Goal: Task Accomplishment & Management: Manage account settings

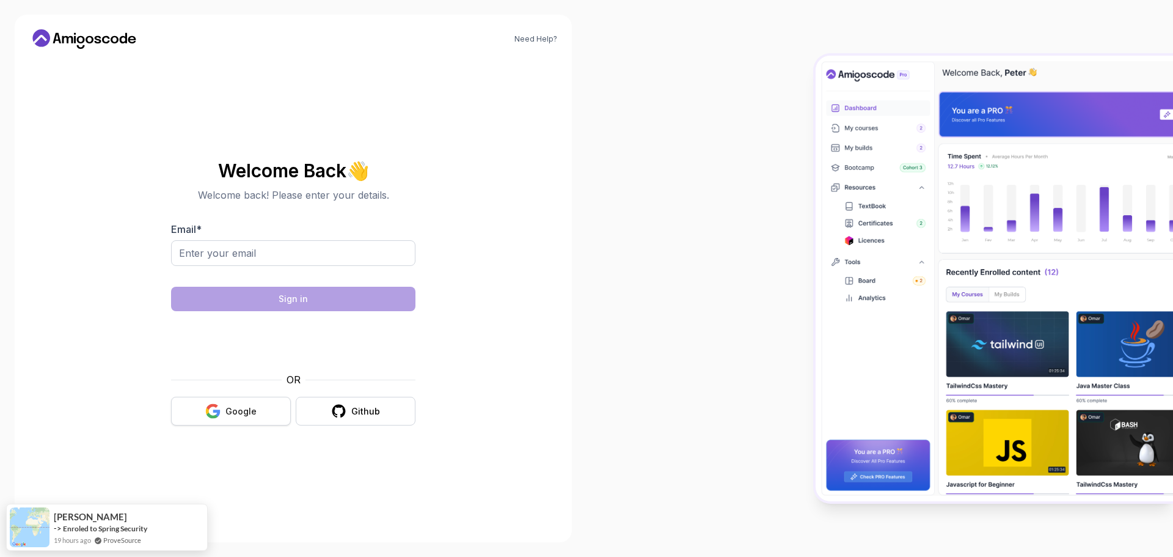
click at [235, 404] on button "Google" at bounding box center [231, 411] width 120 height 29
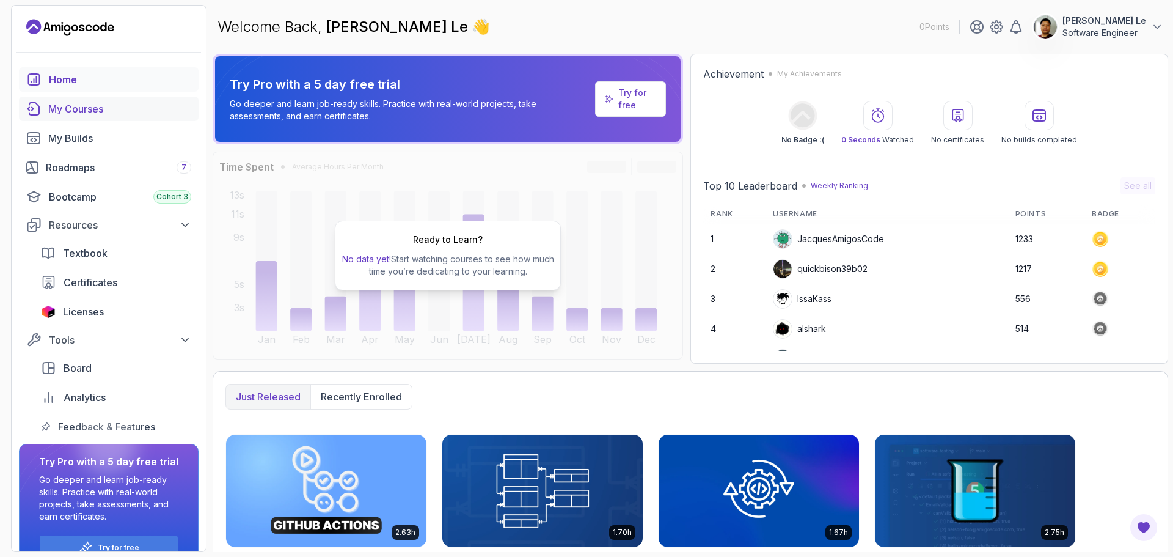
click at [118, 108] on div "My Courses" at bounding box center [119, 108] width 143 height 15
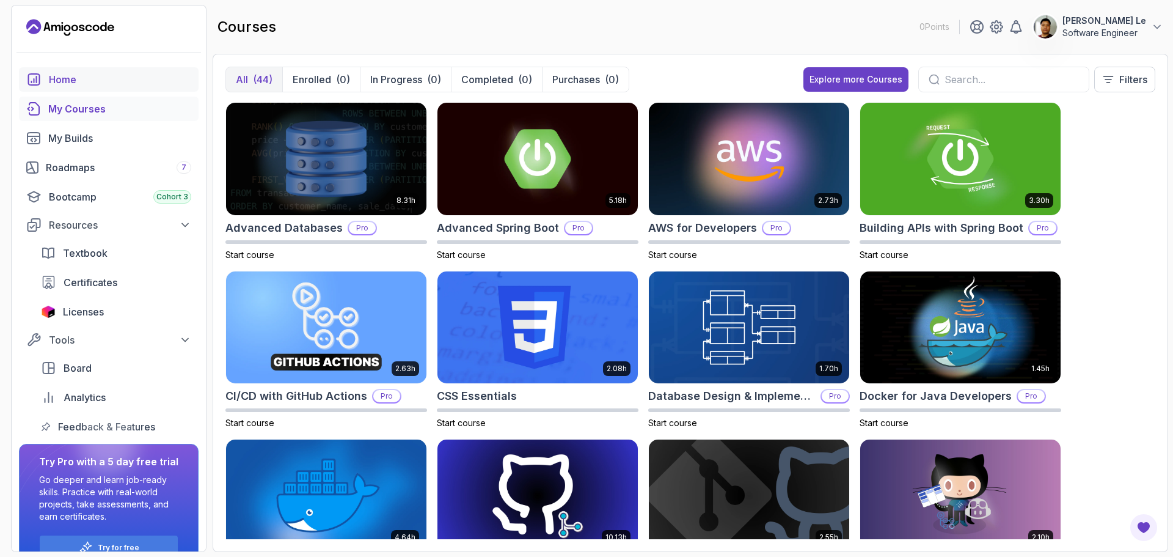
click at [78, 82] on div "Home" at bounding box center [120, 79] width 142 height 15
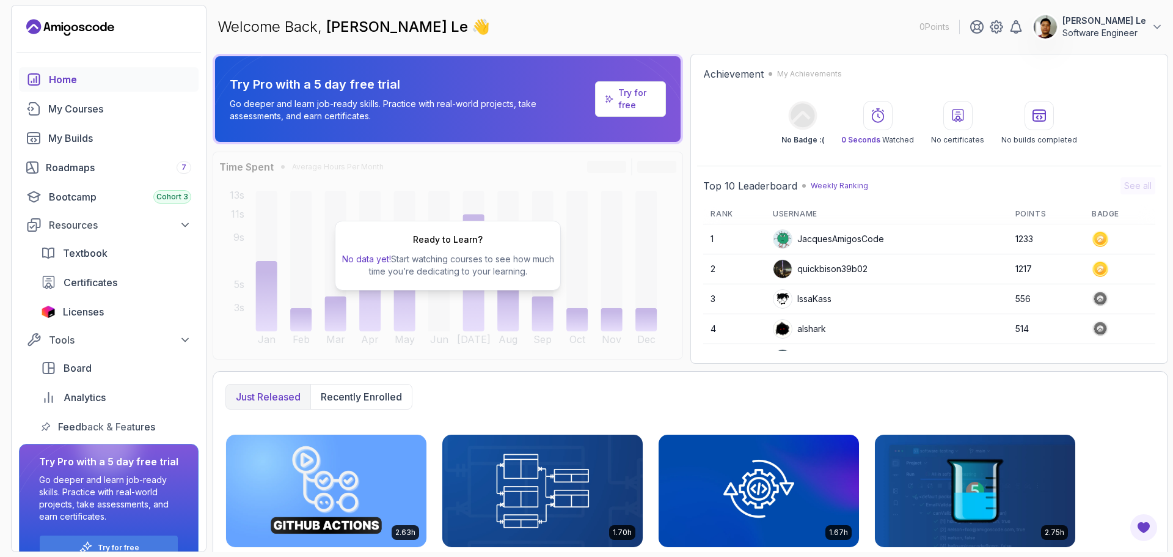
click at [72, 78] on div "Home" at bounding box center [120, 79] width 142 height 15
click at [87, 108] on div "My Courses" at bounding box center [119, 108] width 143 height 15
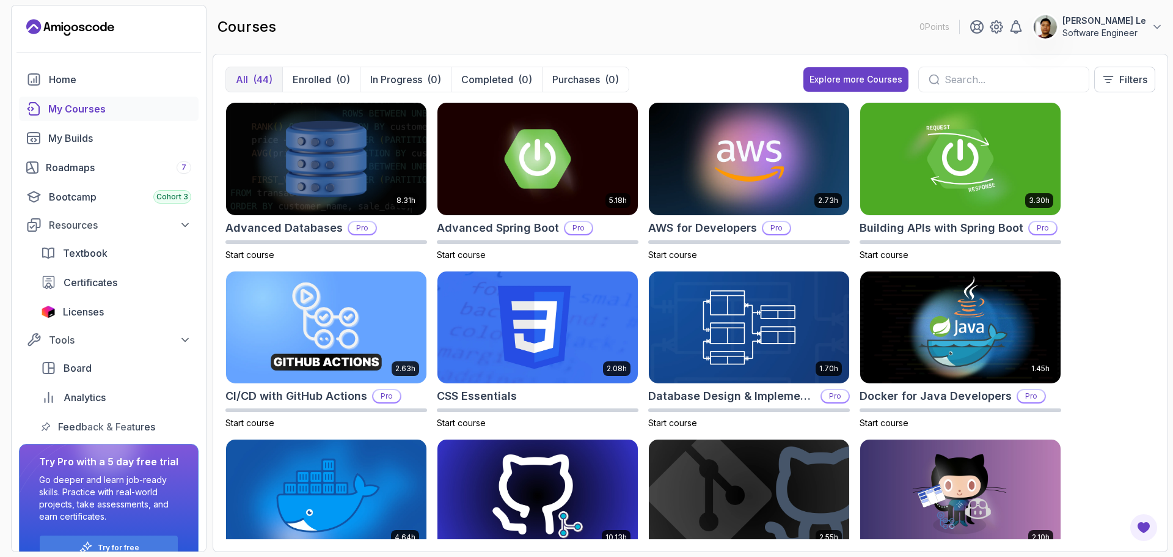
click at [948, 76] on input "text" at bounding box center [1012, 79] width 134 height 15
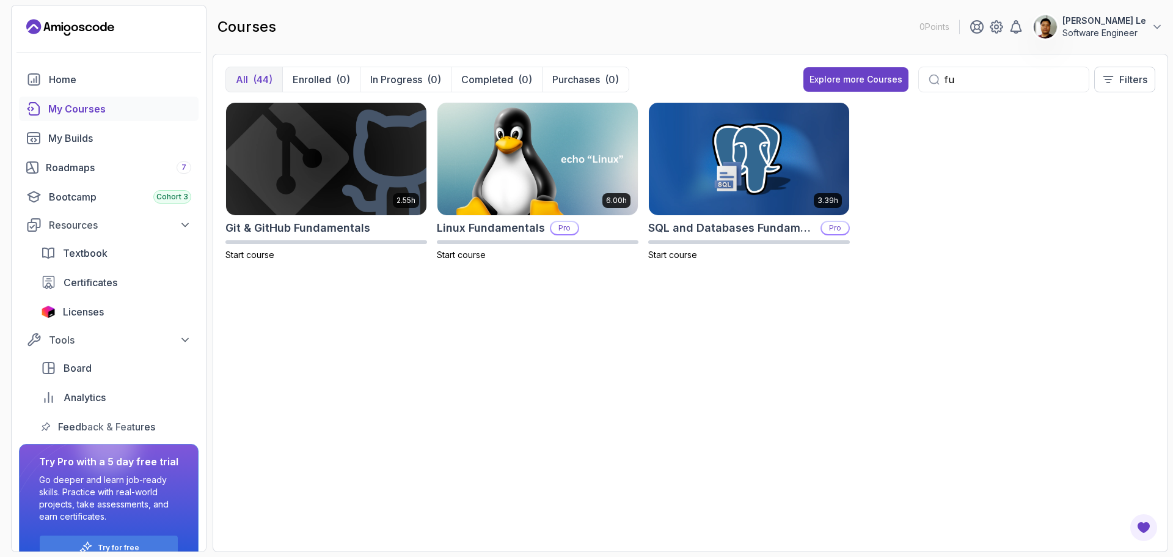
type input "f"
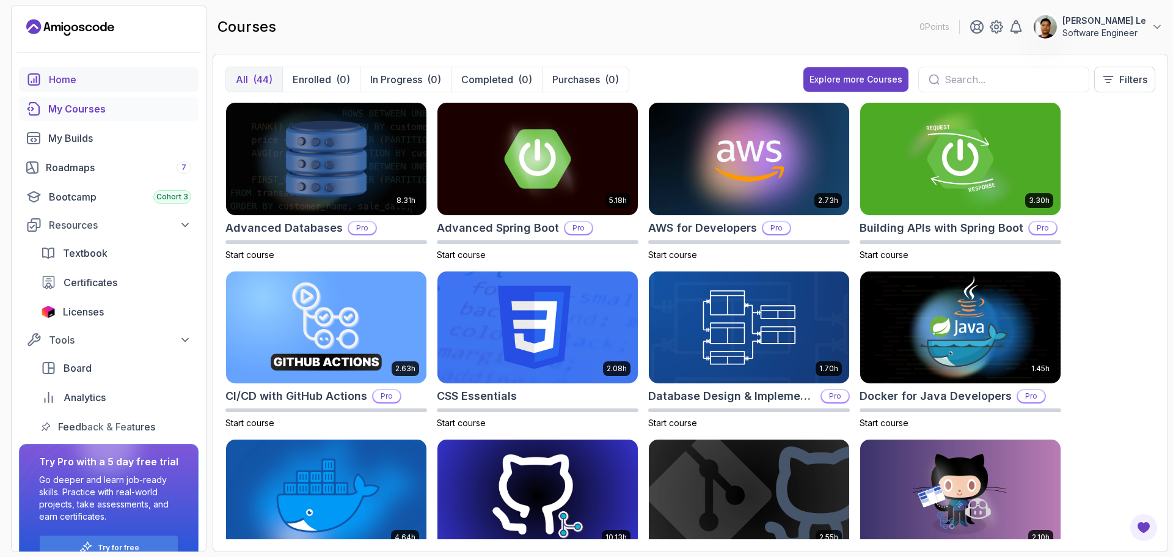
click at [79, 76] on div "Home" at bounding box center [120, 79] width 142 height 15
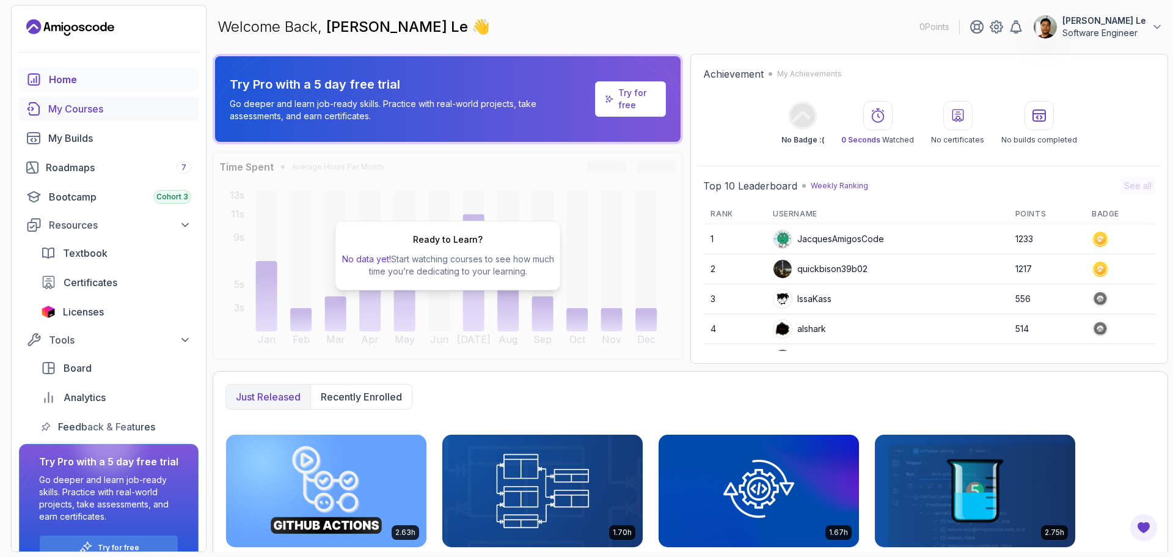
click at [89, 109] on div "My Courses" at bounding box center [119, 108] width 143 height 15
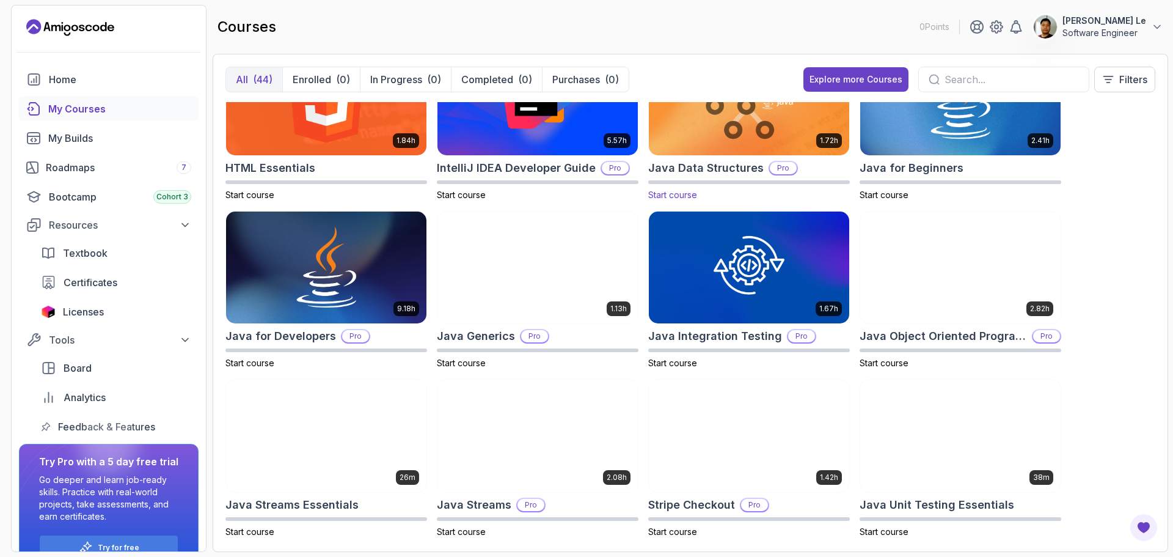
scroll to position [260, 0]
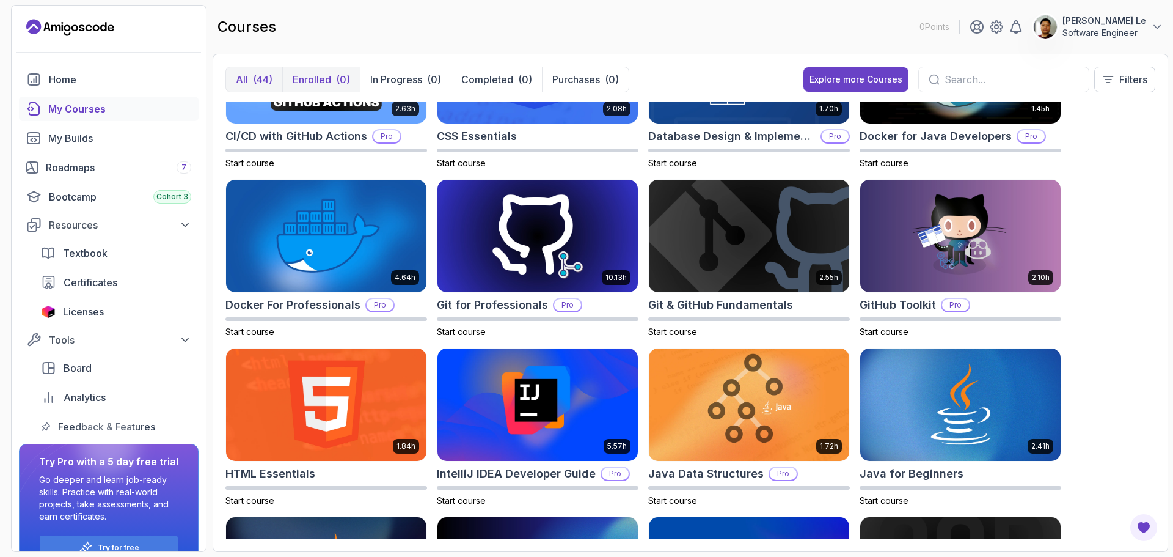
click at [323, 74] on p "Enrolled" at bounding box center [312, 79] width 38 height 15
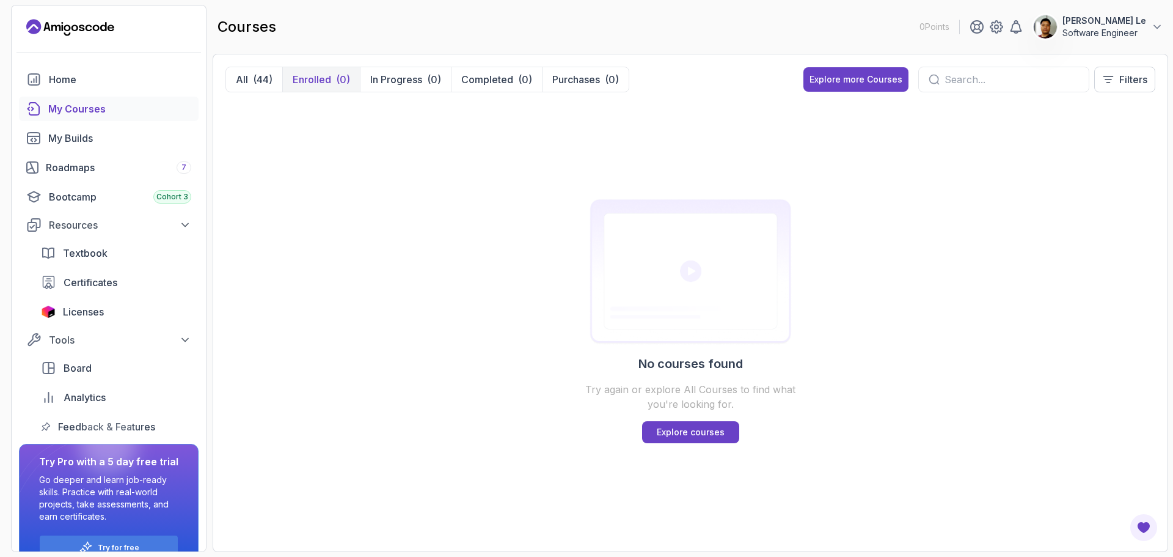
click at [1147, 28] on button "[PERSON_NAME] Le Software Engineer" at bounding box center [1098, 27] width 130 height 24
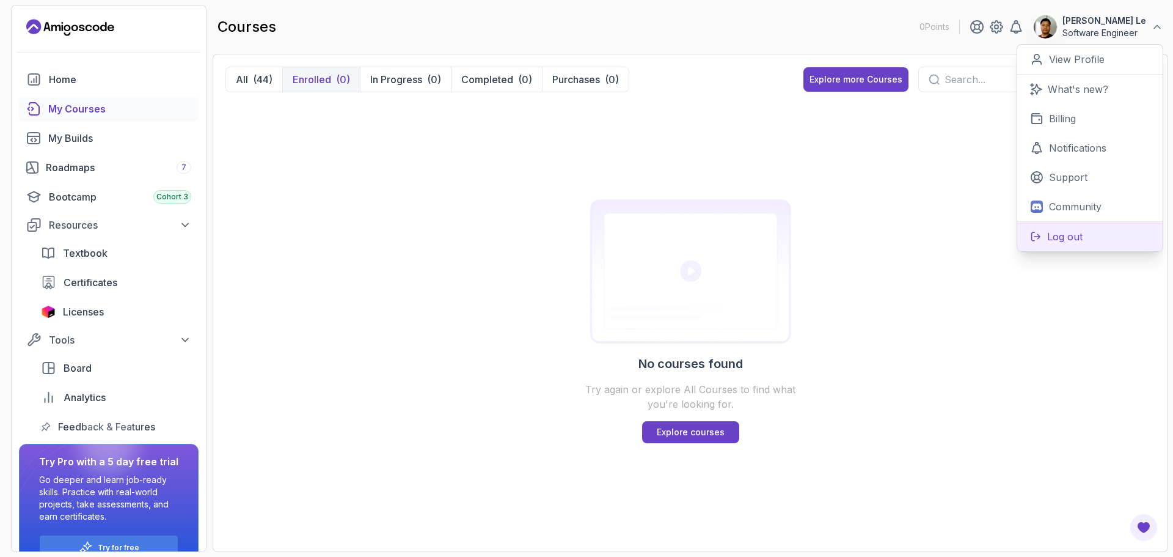
click at [1041, 238] on icon at bounding box center [1036, 236] width 12 height 11
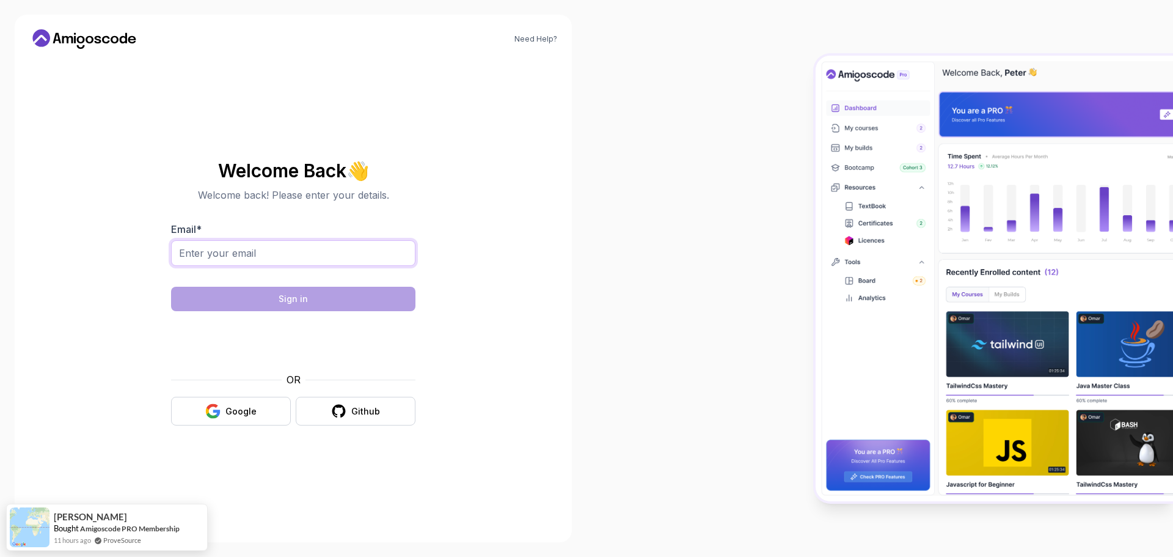
click at [257, 261] on input "Email *" at bounding box center [293, 253] width 244 height 26
type input "[EMAIL_ADDRESS][DOMAIN_NAME]"
